Goal: Communication & Community: Share content

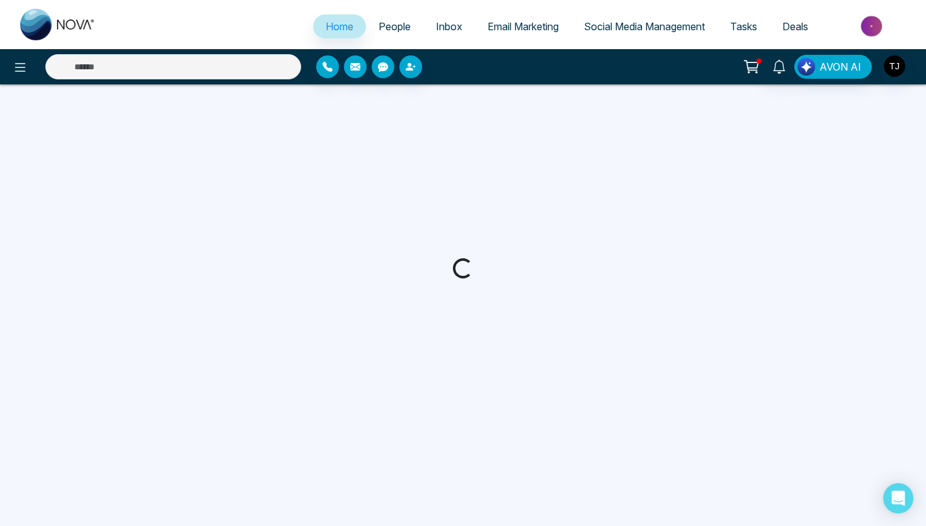
select select "*"
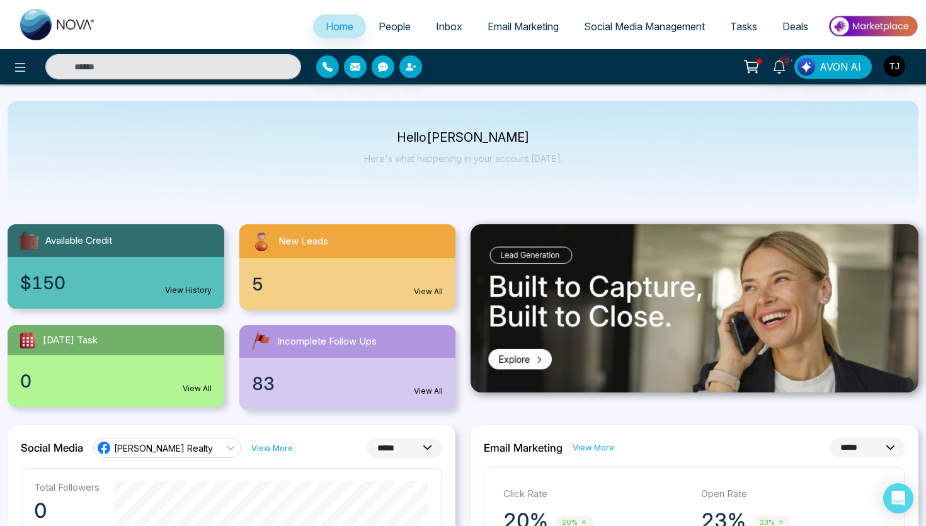
click at [685, 167] on div "Hello [PERSON_NAME] Here's what happening in your account [DATE]." at bounding box center [463, 153] width 911 height 105
click at [624, 32] on span "Social Media Management" at bounding box center [644, 26] width 121 height 13
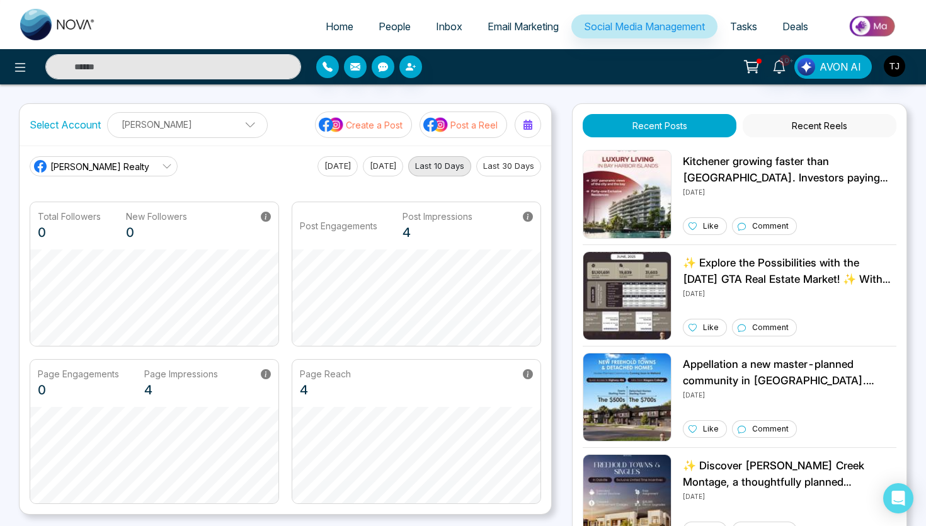
scroll to position [288, 0]
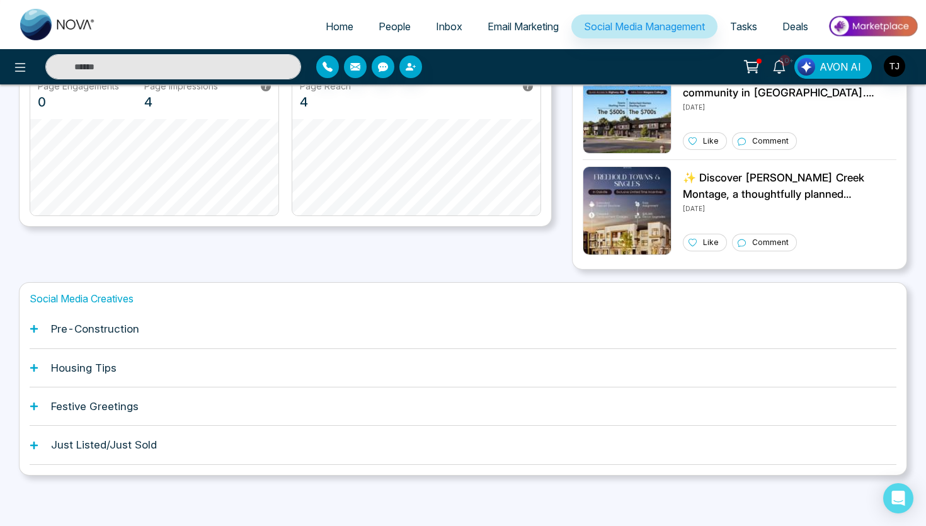
click at [62, 330] on h1 "Pre-Construction" at bounding box center [95, 329] width 88 height 13
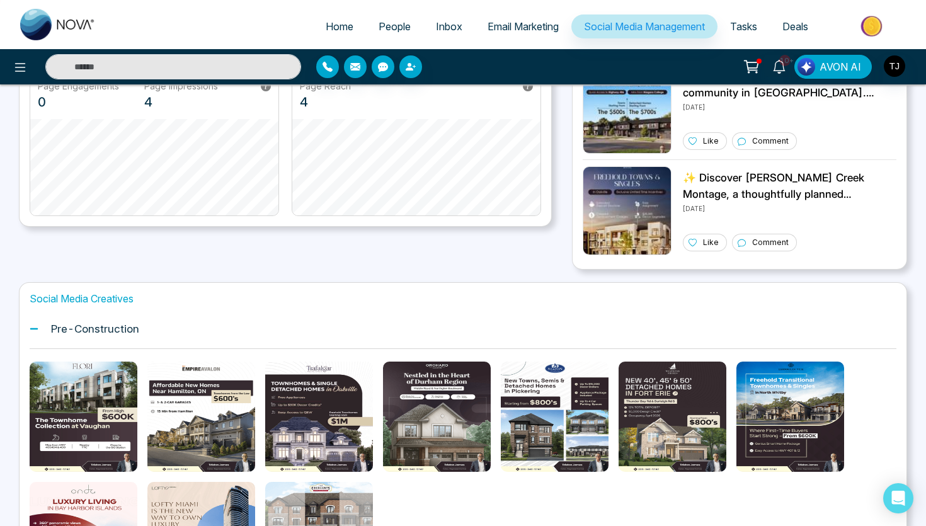
scroll to position [28, 0]
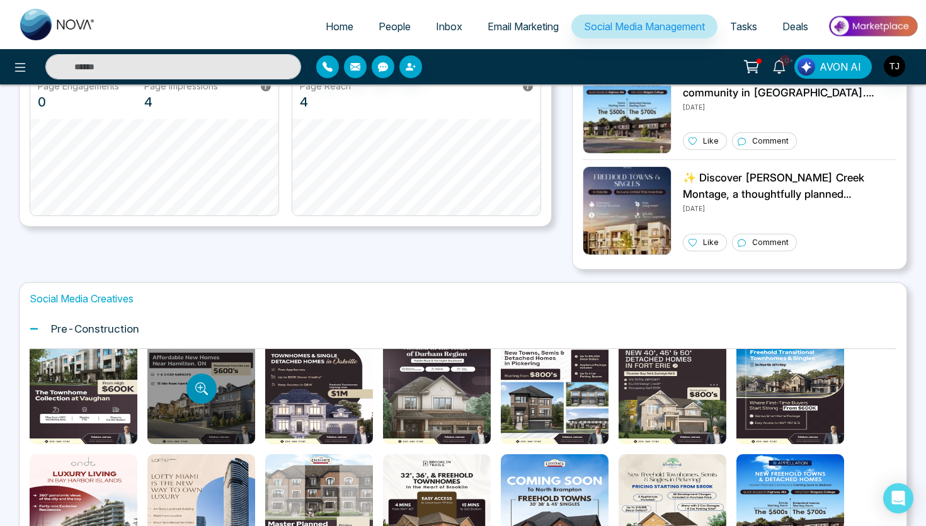
click at [210, 398] on button "Preview template" at bounding box center [201, 389] width 30 height 30
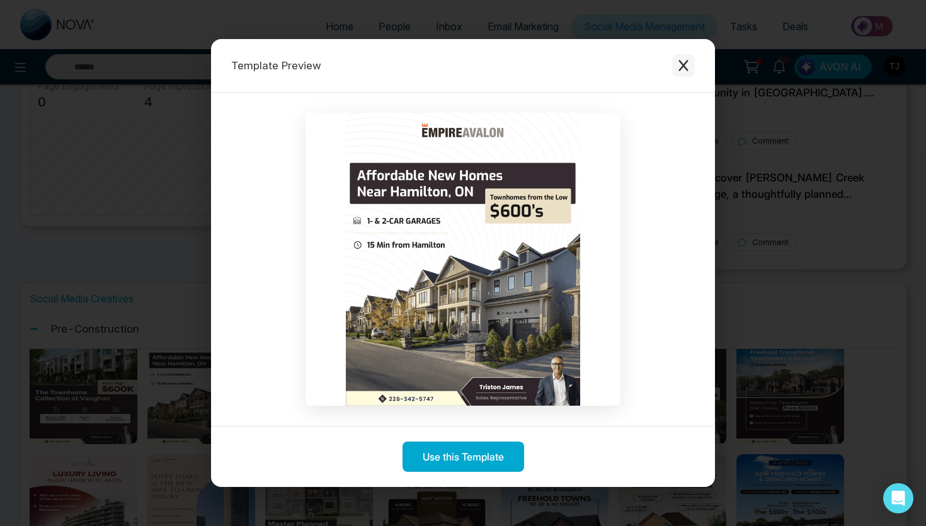
click at [685, 62] on icon "Close modal" at bounding box center [683, 65] width 13 height 13
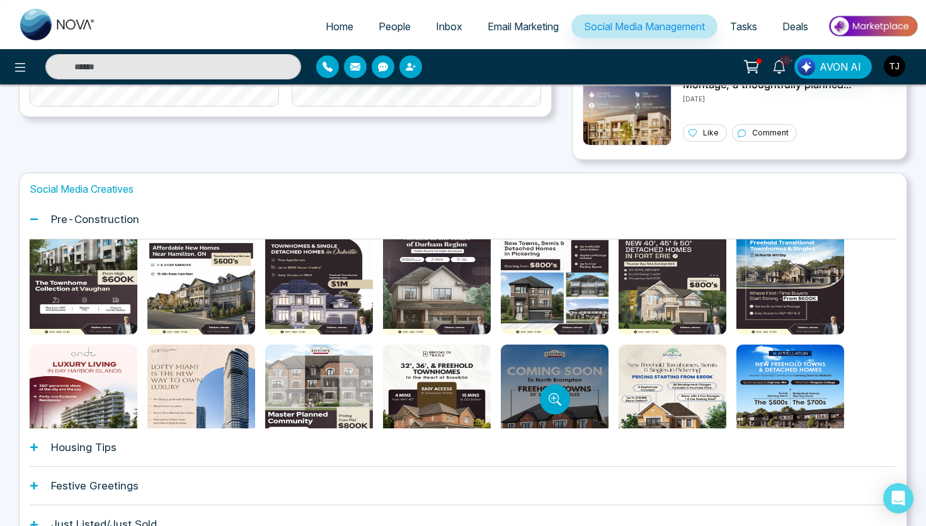
scroll to position [403, 0]
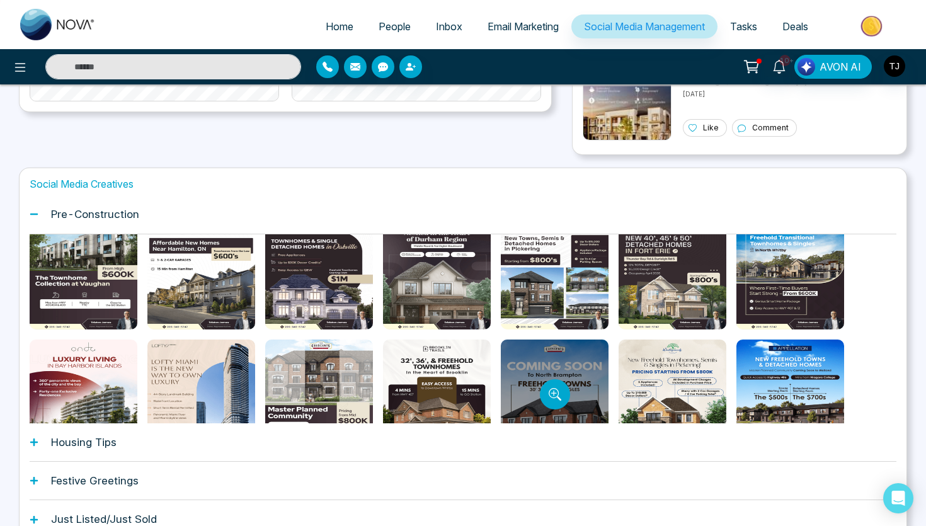
click at [578, 349] on div at bounding box center [555, 395] width 108 height 110
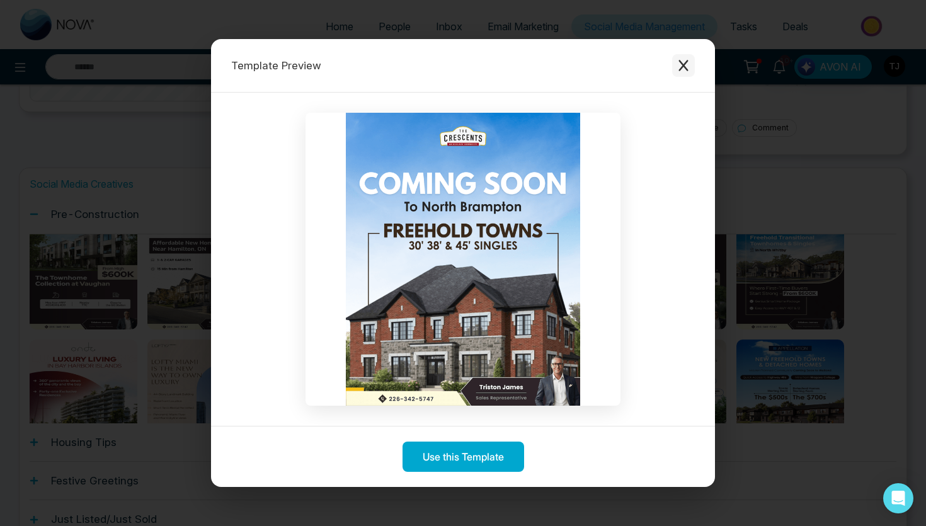
click at [679, 57] on button "Close modal" at bounding box center [683, 65] width 23 height 23
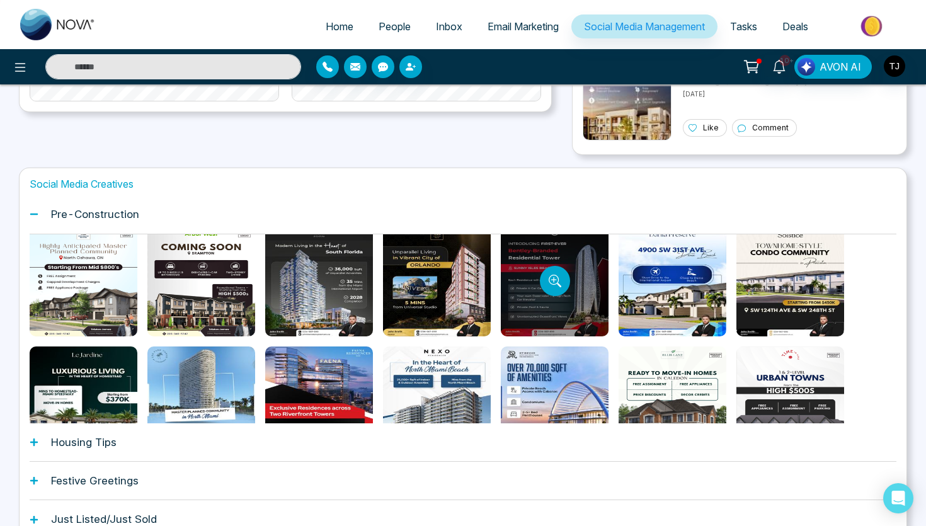
scroll to position [508, 0]
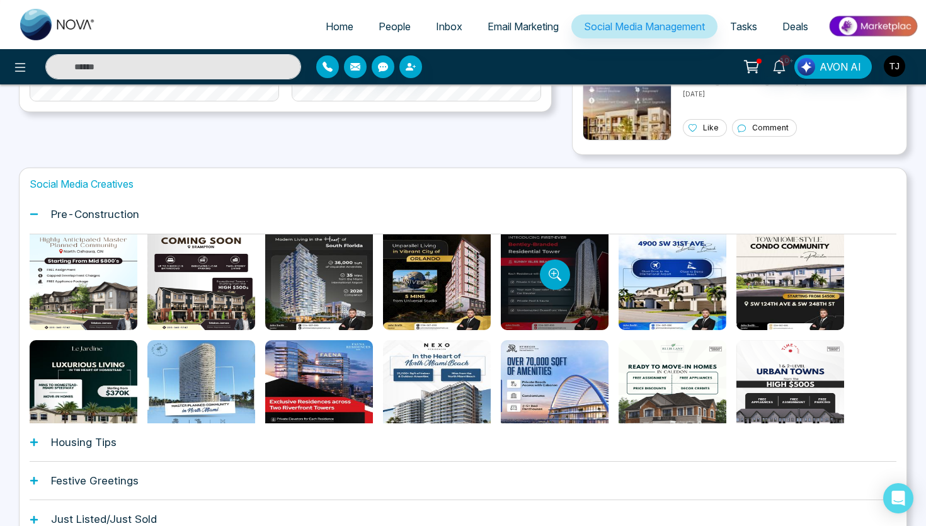
click at [576, 302] on div at bounding box center [555, 275] width 108 height 110
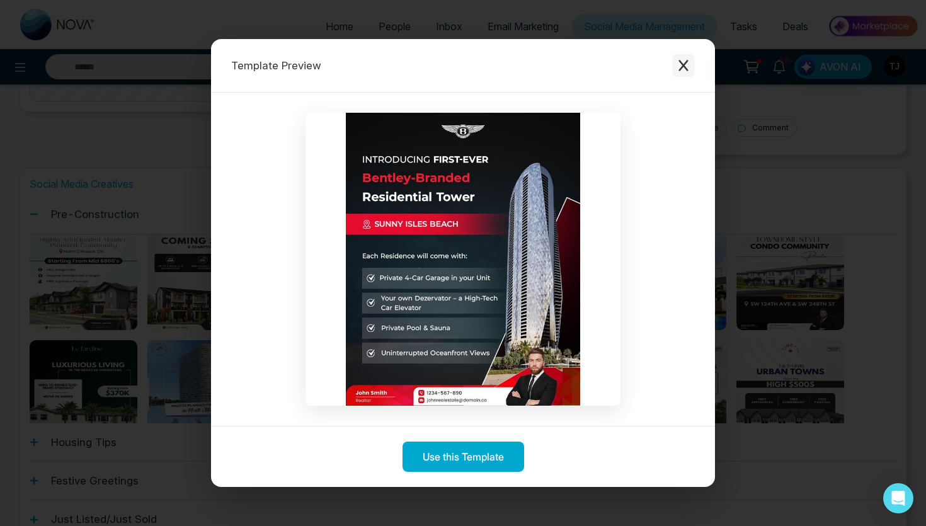
click at [687, 71] on icon "Close modal" at bounding box center [683, 65] width 9 height 11
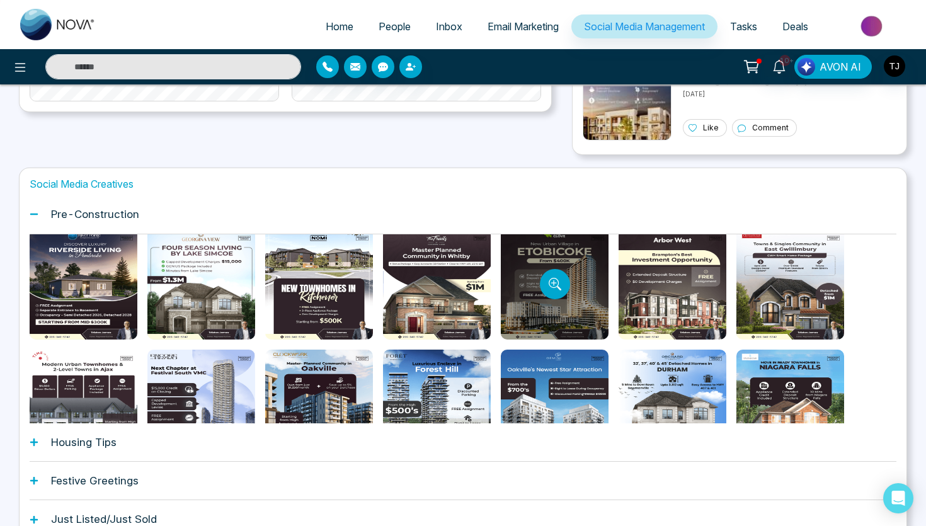
scroll to position [738, 0]
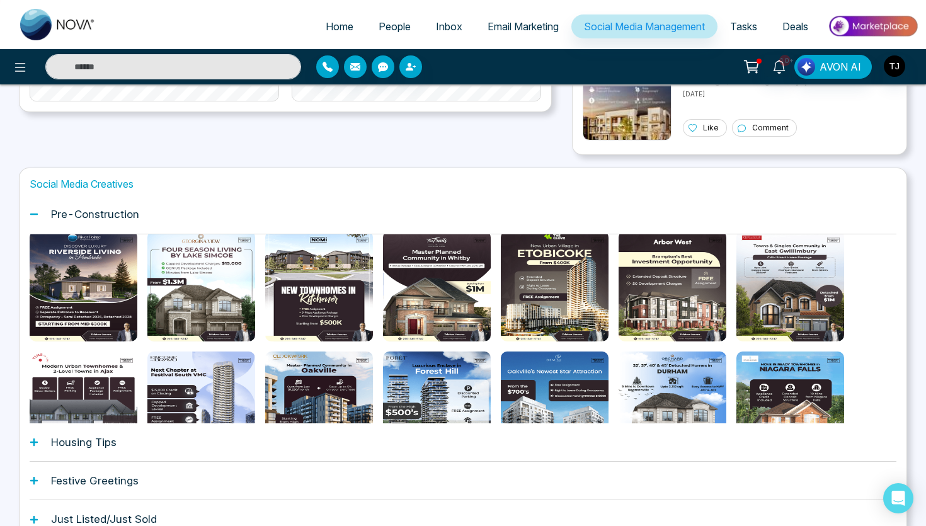
click at [87, 444] on h1 "Housing Tips" at bounding box center [84, 442] width 66 height 13
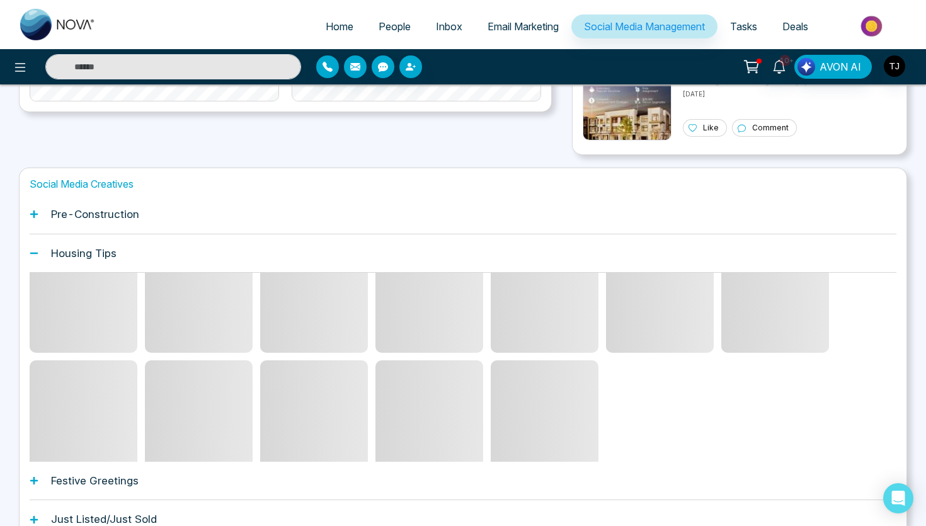
scroll to position [64, 0]
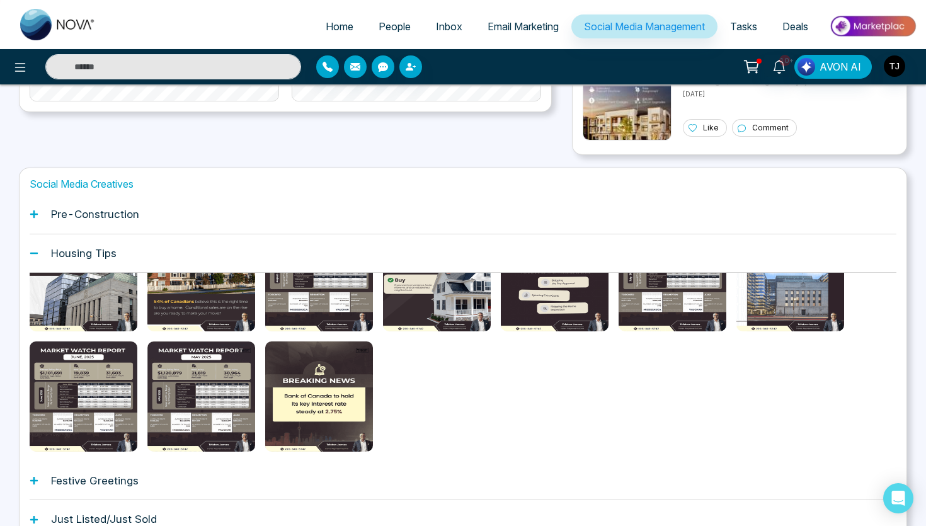
click at [84, 488] on div "Festive Greetings" at bounding box center [463, 481] width 867 height 38
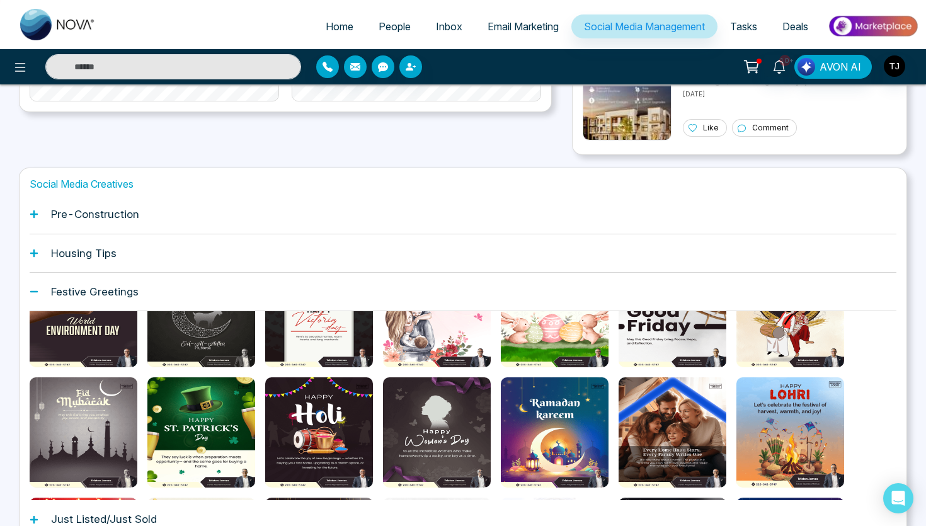
scroll to position [212, 0]
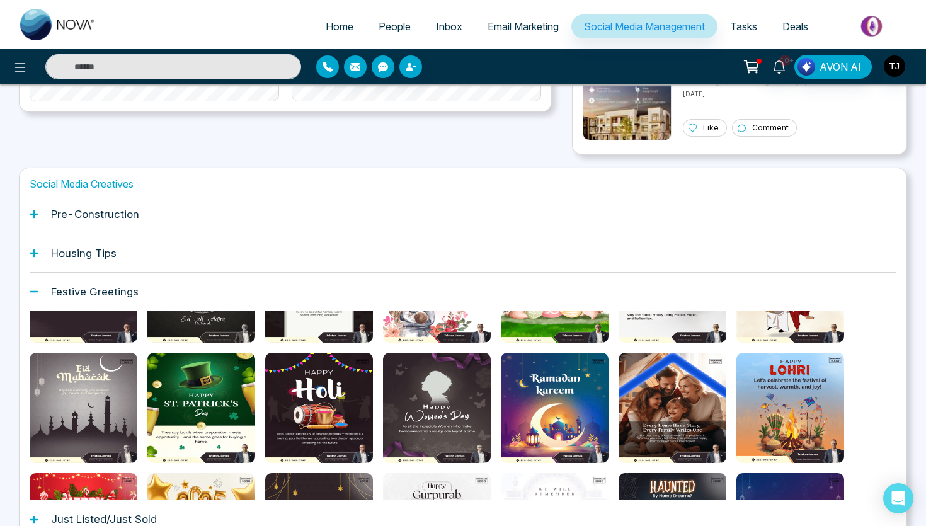
click at [154, 210] on div "Pre-Construction" at bounding box center [463, 214] width 867 height 38
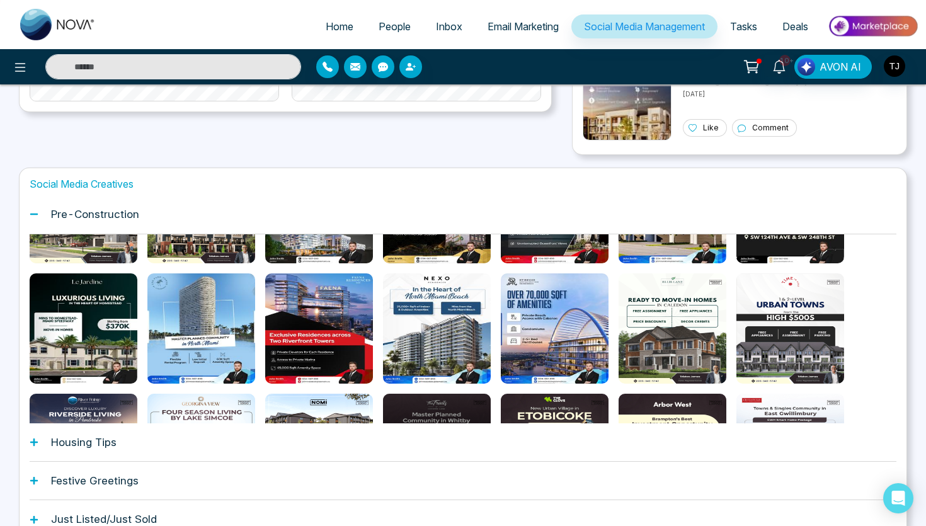
scroll to position [559, 0]
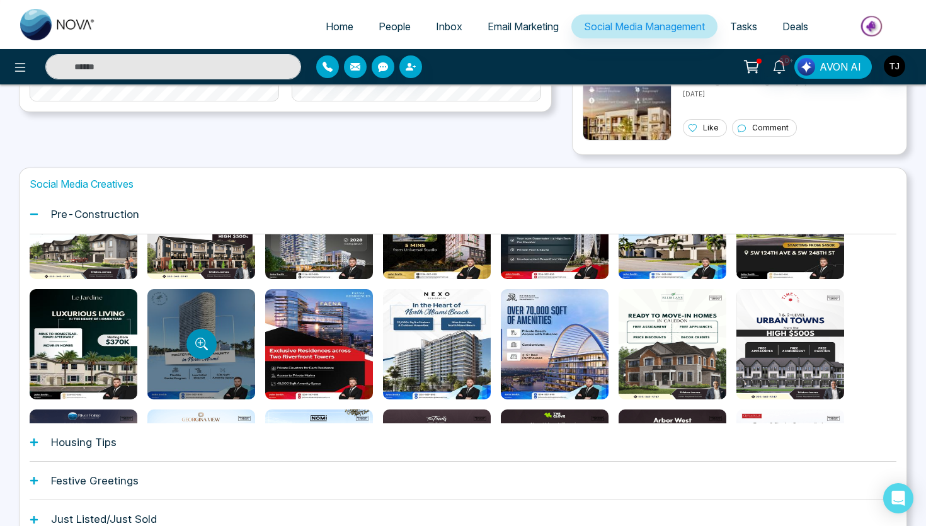
click at [192, 345] on button "Preview template" at bounding box center [201, 344] width 30 height 30
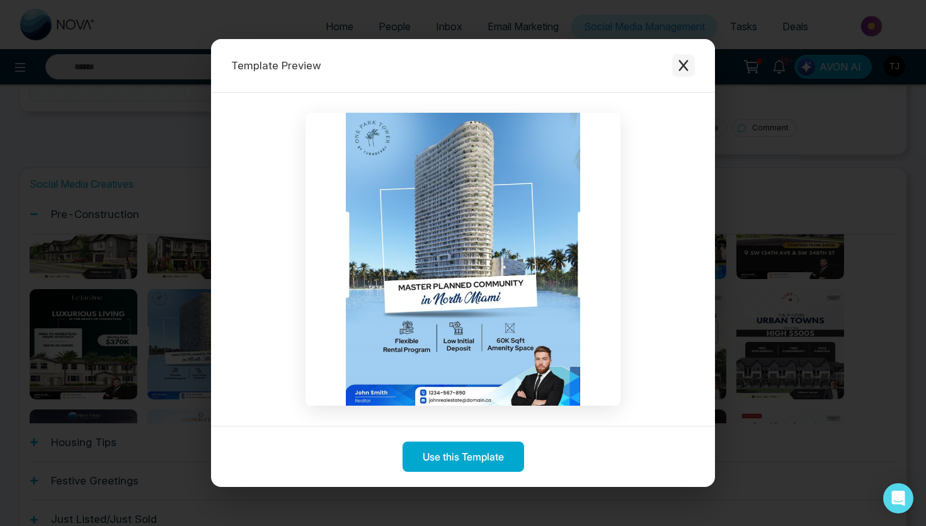
click at [683, 74] on button "Close modal" at bounding box center [683, 65] width 23 height 23
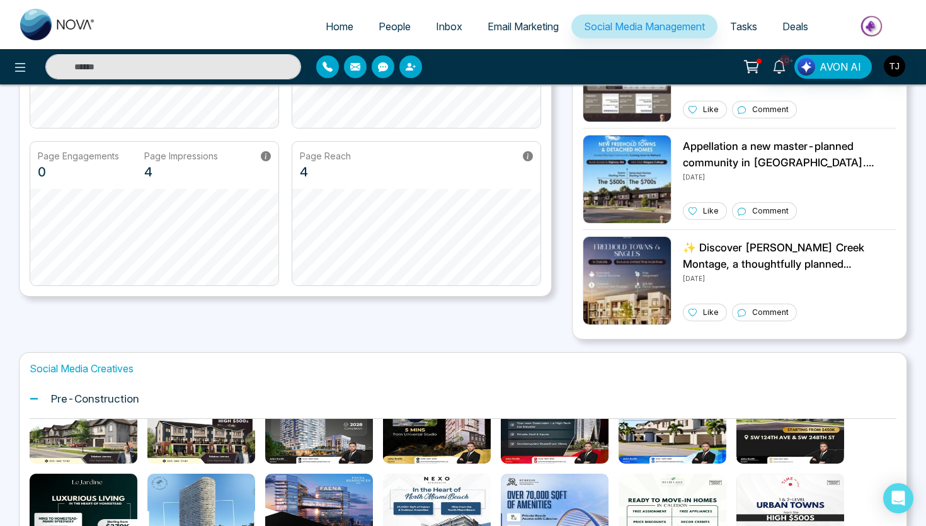
scroll to position [0, 0]
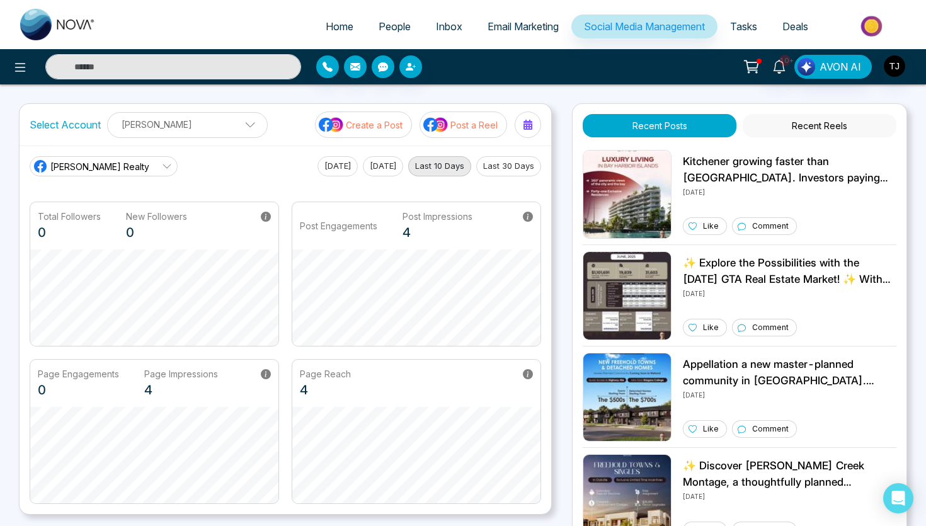
click at [623, 28] on span "Social Media Management" at bounding box center [644, 26] width 121 height 13
click at [390, 22] on span "People" at bounding box center [395, 26] width 32 height 13
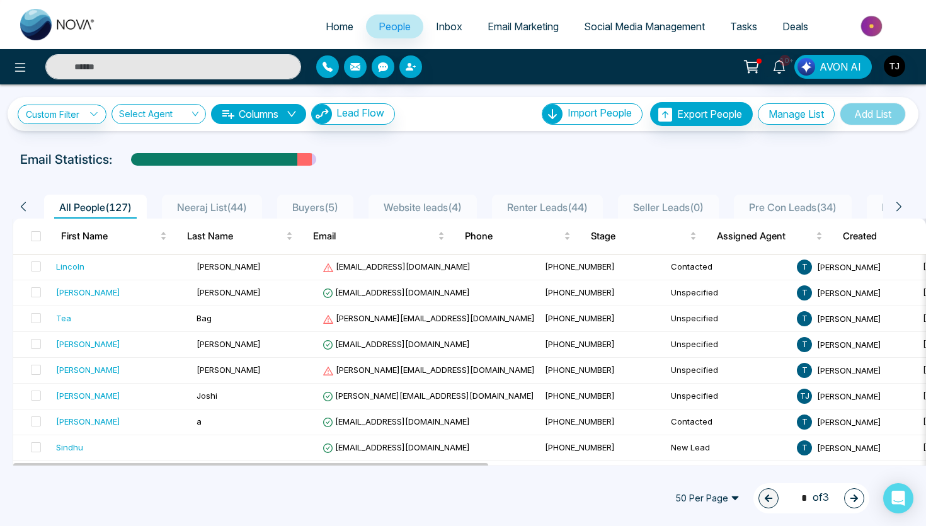
click at [849, 28] on img at bounding box center [872, 26] width 91 height 28
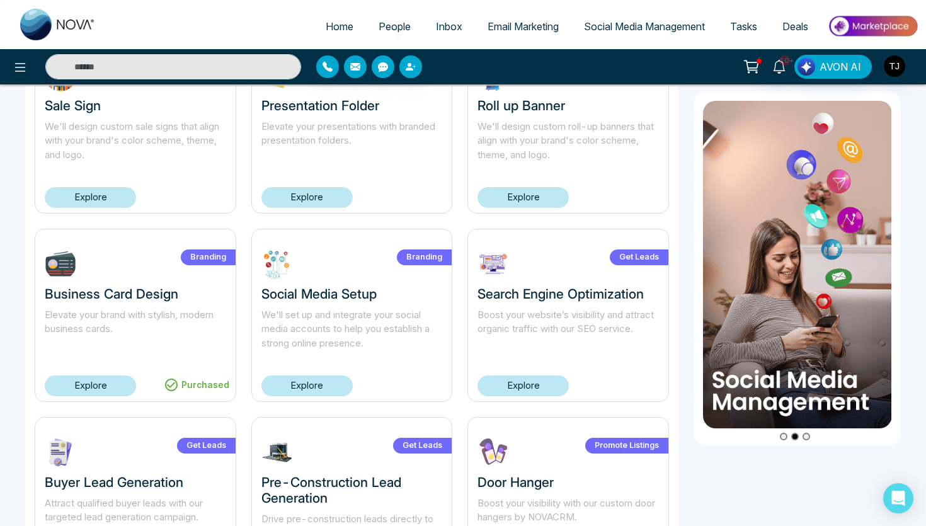
scroll to position [321, 0]
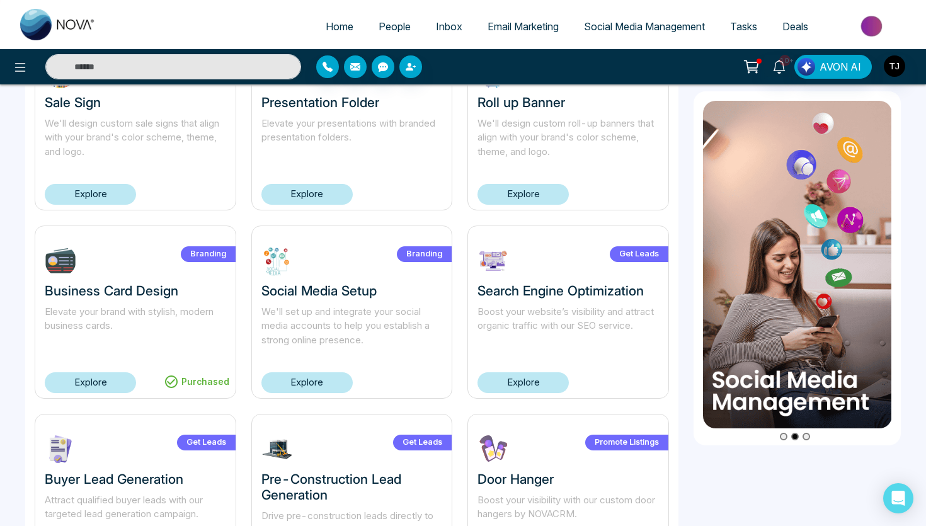
click at [335, 389] on link "Explore" at bounding box center [306, 382] width 91 height 21
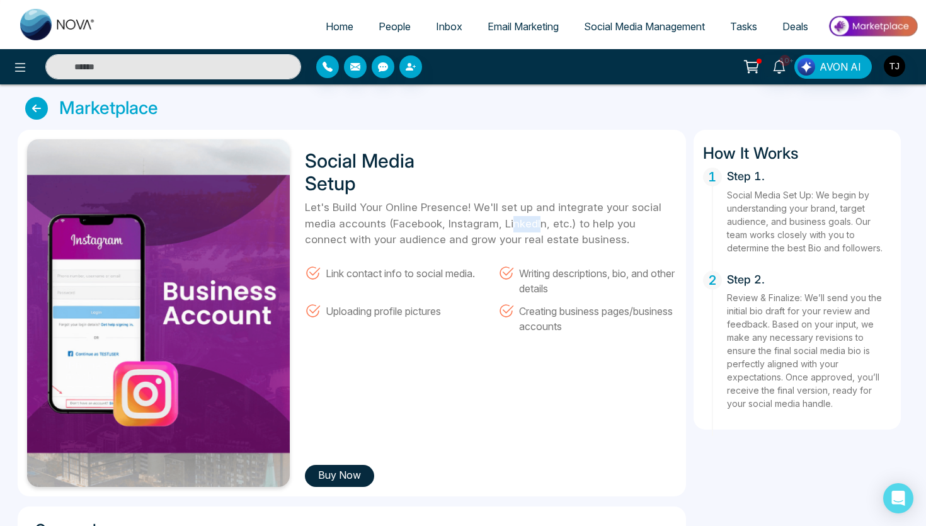
drag, startPoint x: 511, startPoint y: 221, endPoint x: 537, endPoint y: 224, distance: 26.0
click at [537, 224] on p "Let's Build Your Online Presence! We'll set up and integrate your social media …" at bounding box center [490, 224] width 371 height 49
drag, startPoint x: 394, startPoint y: 226, endPoint x: 495, endPoint y: 222, distance: 100.9
click at [495, 222] on p "Let's Build Your Online Presence! We'll set up and integrate your social media …" at bounding box center [490, 224] width 371 height 49
click at [46, 112] on icon at bounding box center [36, 108] width 23 height 23
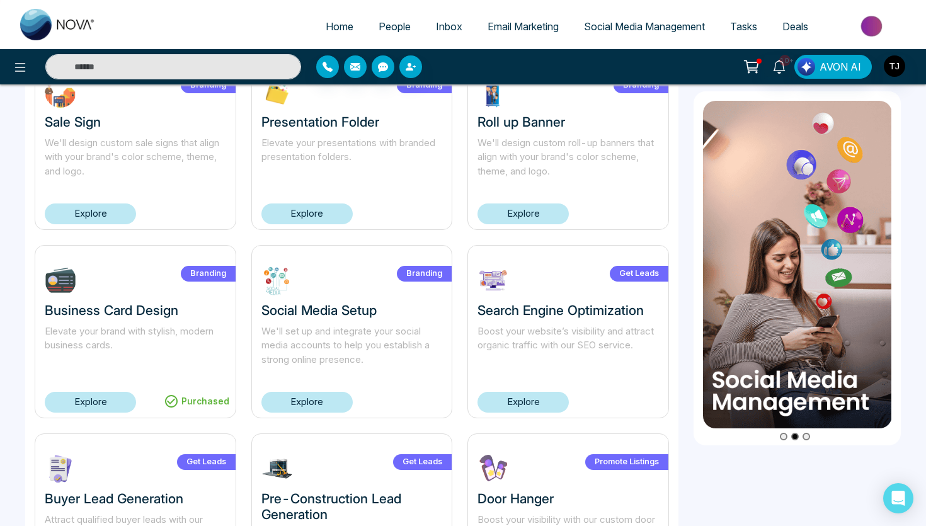
scroll to position [290, 0]
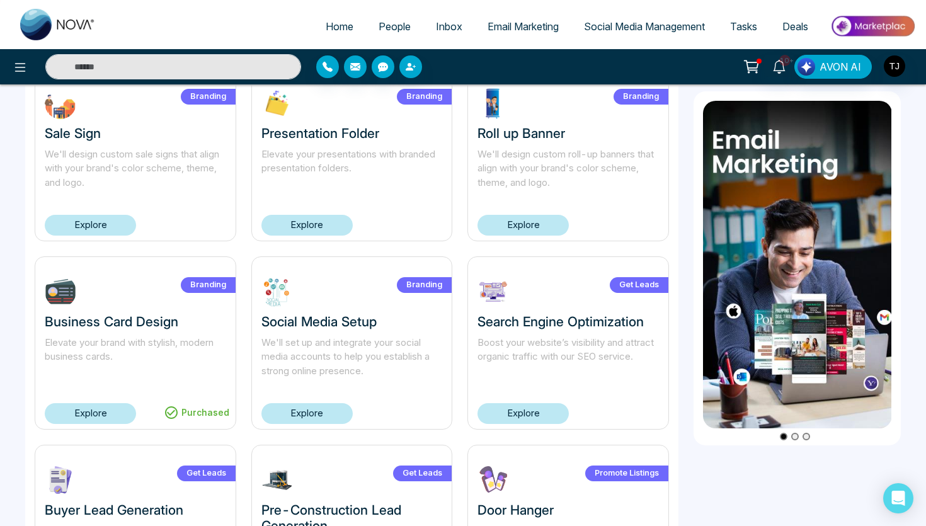
click at [616, 23] on span "Social Media Management" at bounding box center [644, 26] width 121 height 13
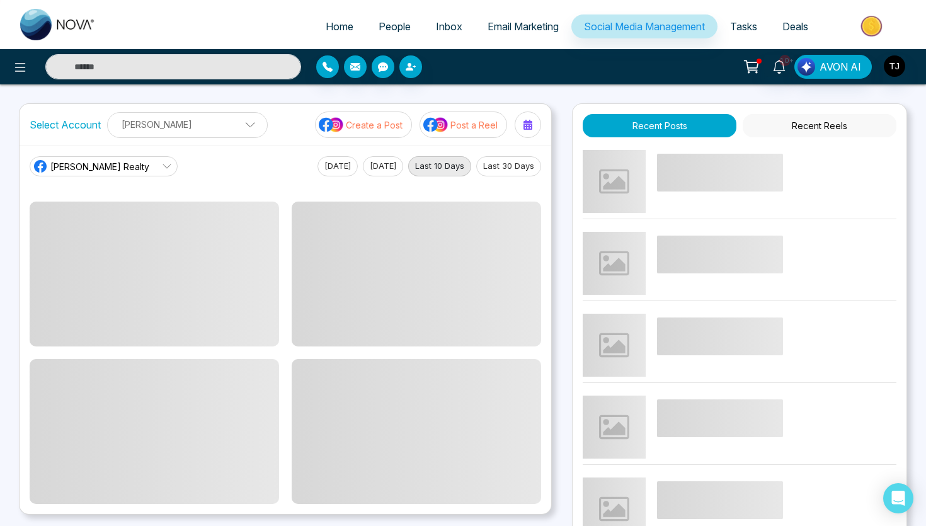
click at [362, 129] on p "Create a Post" at bounding box center [374, 124] width 57 height 13
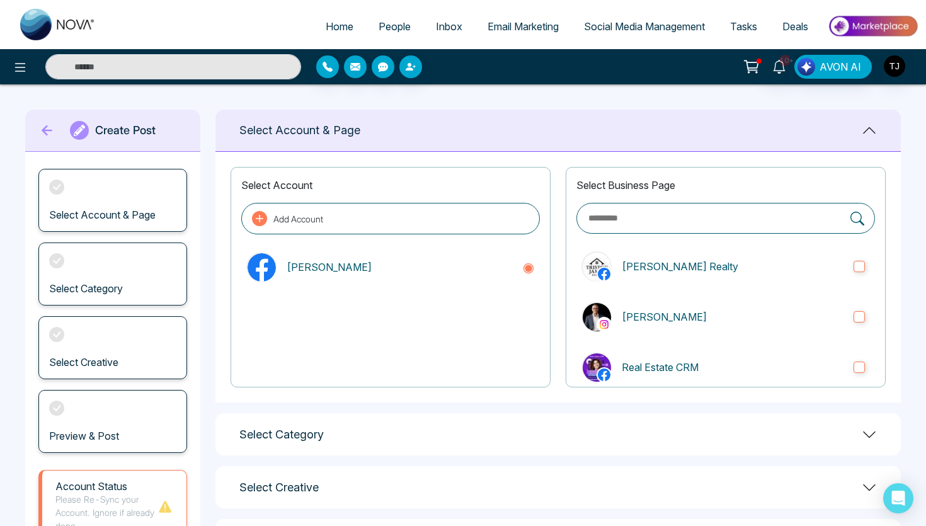
click at [43, 132] on icon at bounding box center [47, 130] width 11 height 11
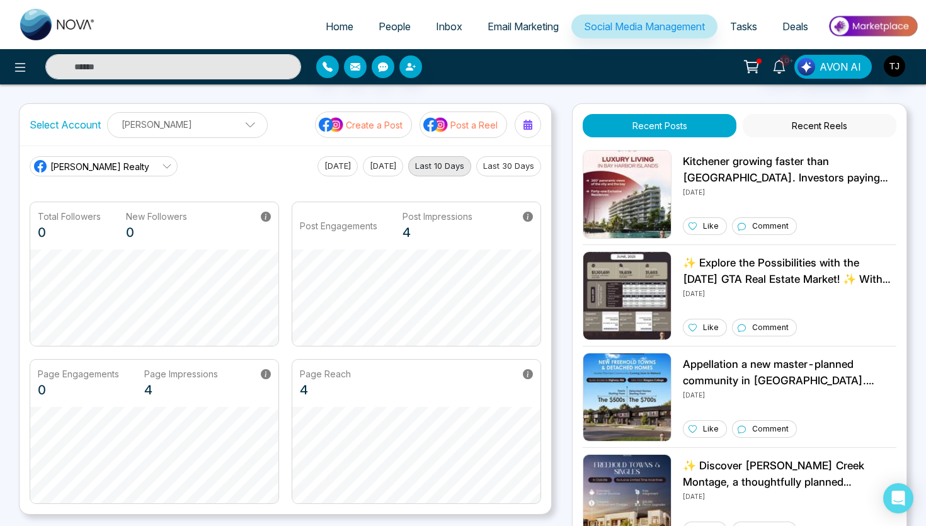
click at [383, 126] on p "Create a Post" at bounding box center [374, 124] width 57 height 13
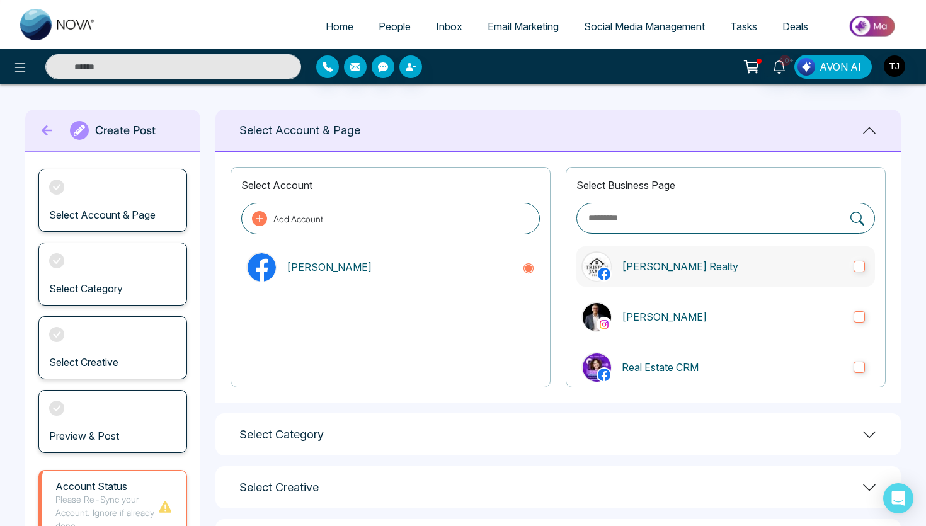
click at [846, 263] on label "[PERSON_NAME] Realty" at bounding box center [725, 266] width 299 height 40
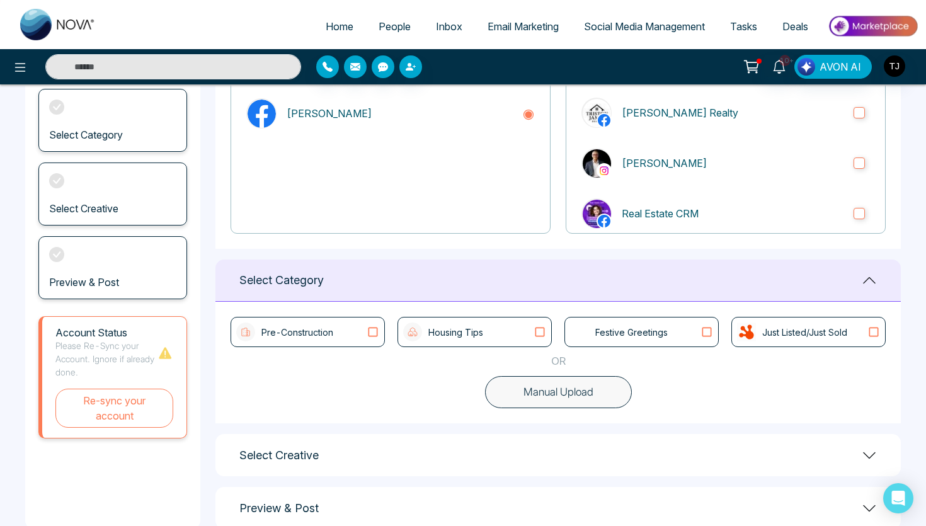
scroll to position [181, 0]
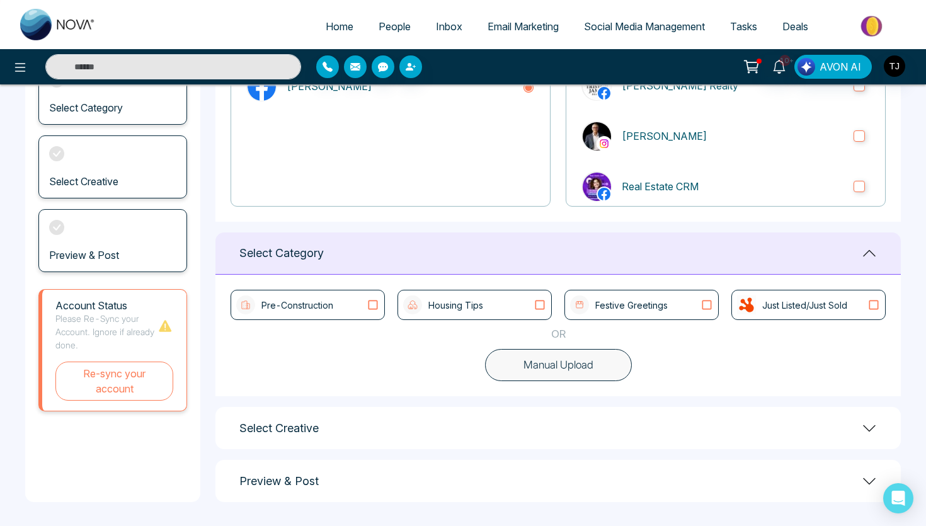
click at [313, 299] on p "Pre-Construction" at bounding box center [297, 305] width 72 height 13
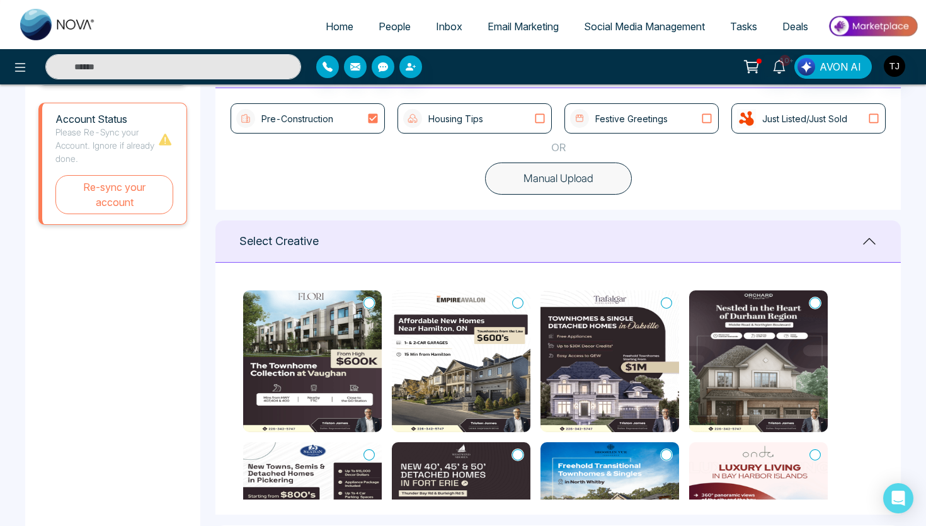
scroll to position [10, 0]
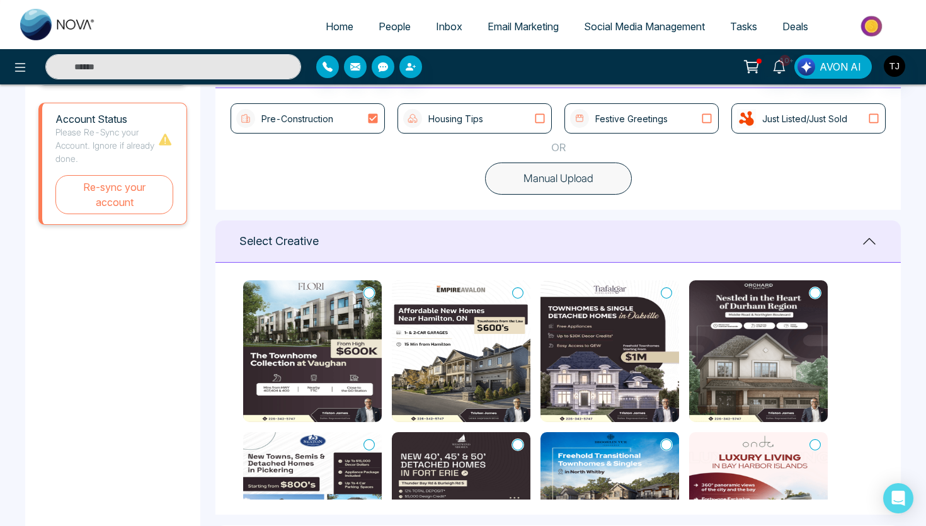
click at [357, 289] on img at bounding box center [312, 351] width 139 height 142
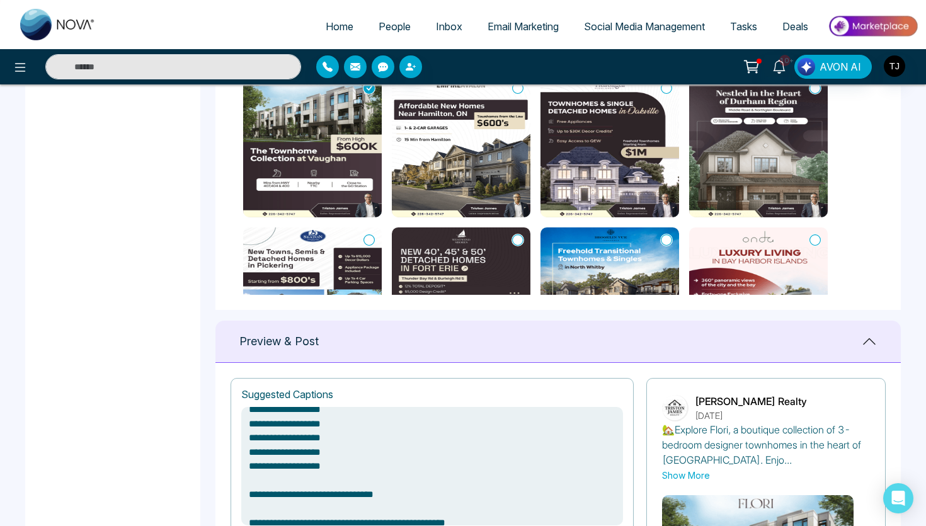
scroll to position [0, 0]
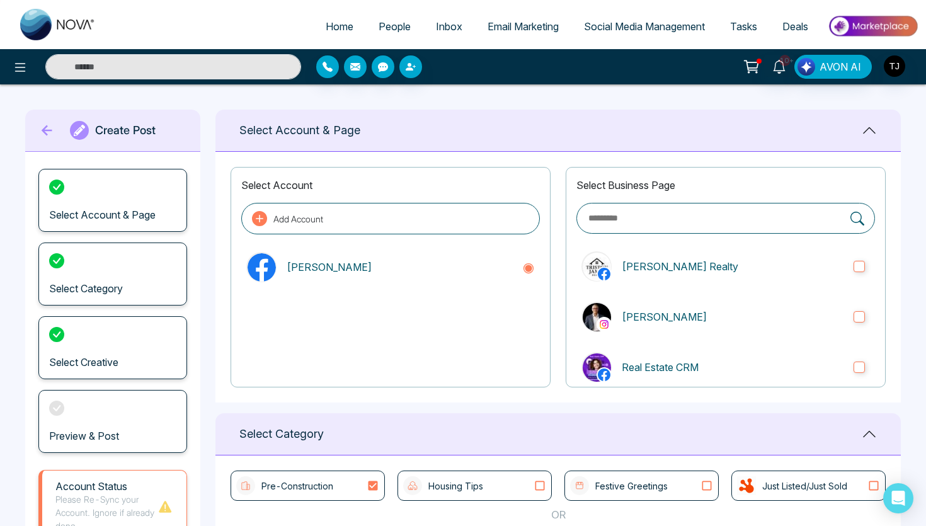
type textarea "**********"
click at [619, 22] on span "Social Media Management" at bounding box center [644, 26] width 121 height 13
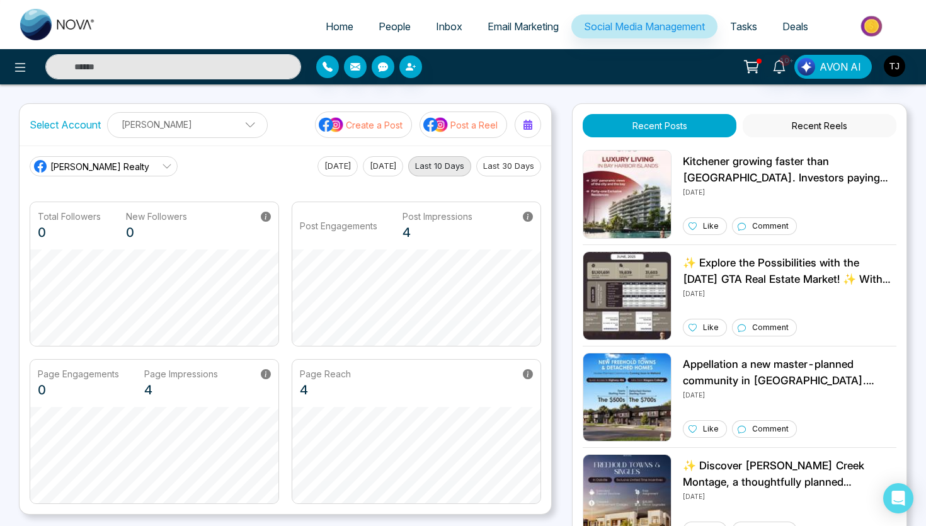
click at [477, 122] on p "Post a Reel" at bounding box center [473, 124] width 47 height 13
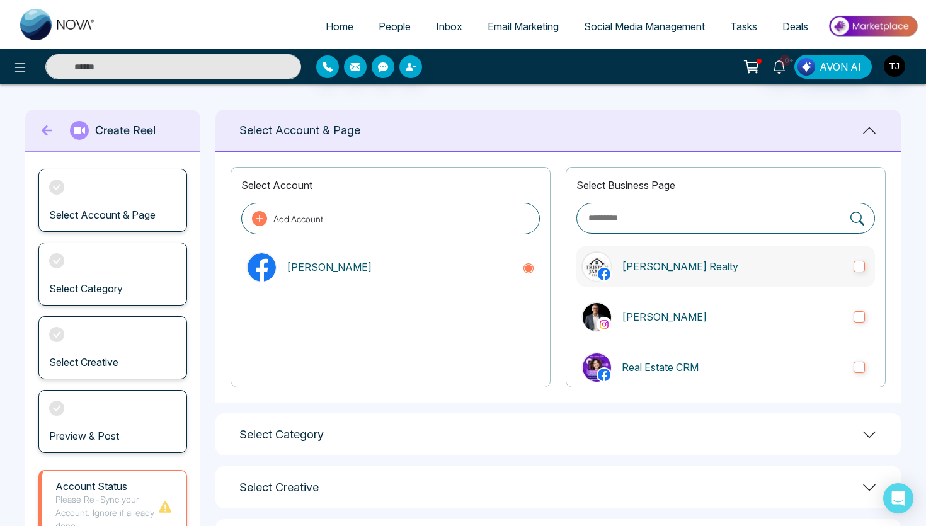
click at [669, 250] on label "[PERSON_NAME] Realty" at bounding box center [725, 266] width 299 height 40
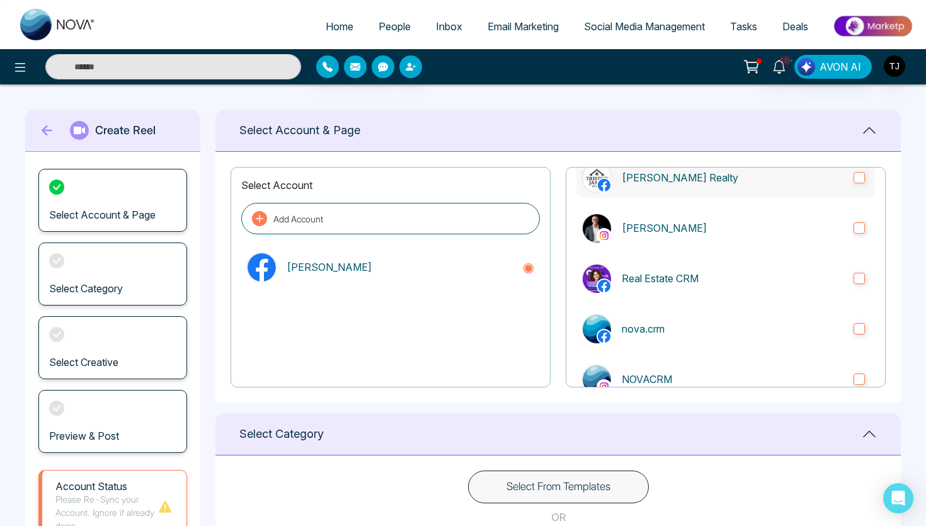
scroll to position [204, 0]
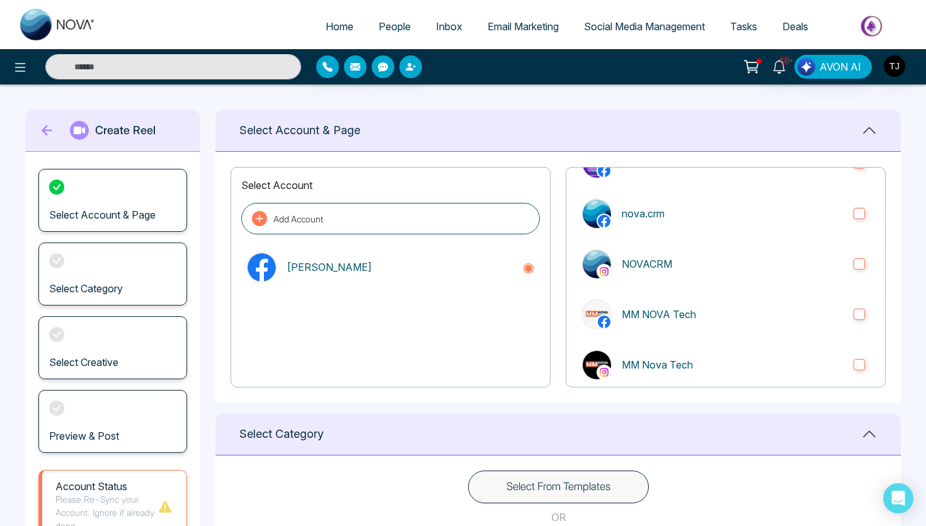
click at [594, 477] on button "Select From Templates" at bounding box center [558, 487] width 181 height 33
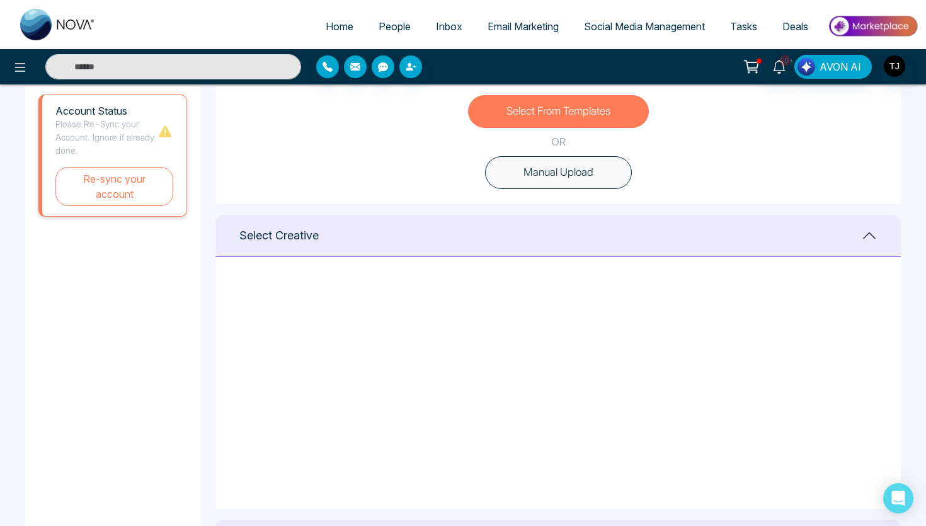
scroll to position [67, 0]
